Goal: Information Seeking & Learning: Learn about a topic

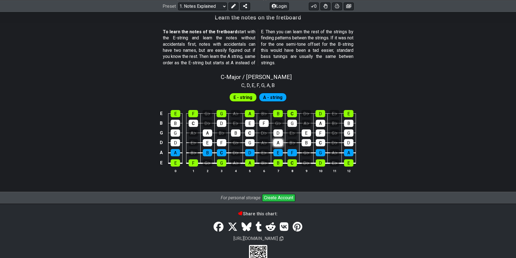
scroll to position [471, 0]
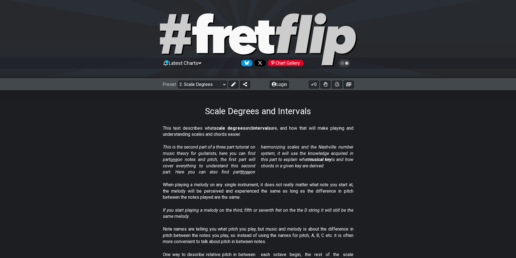
click at [346, 62] on icon at bounding box center [344, 63] width 5 height 5
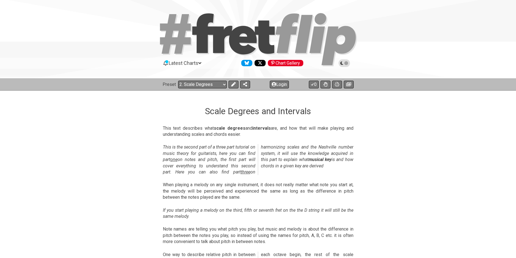
click at [346, 62] on icon at bounding box center [344, 63] width 5 height 5
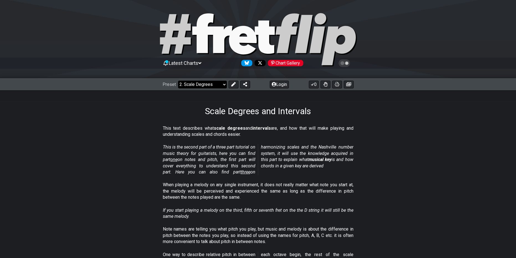
click at [222, 84] on select "Welcome to #fretflip! Initial Preset Custom Preset Minor Pentatonic Major Penta…" at bounding box center [202, 85] width 49 height 8
click at [455, 132] on section "This text describes what scale degrees and intervals are, and how that will mak…" at bounding box center [258, 132] width 516 height 19
click at [178, 158] on span "one" at bounding box center [173, 159] width 7 height 5
select select "/musical-notes-explained"
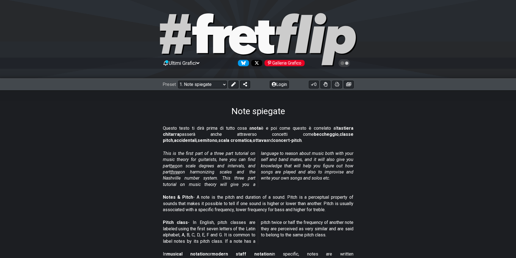
click at [399, 161] on section "This is the first part of a three part tutorial on music theory for guitarists,…" at bounding box center [258, 170] width 516 height 44
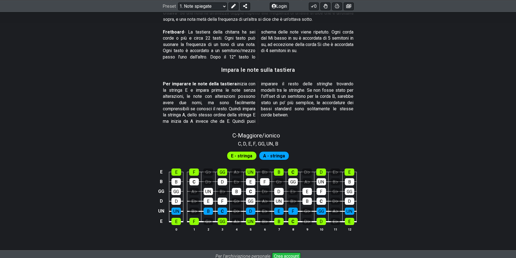
scroll to position [461, 0]
